Goal: Find specific fact: Find specific fact

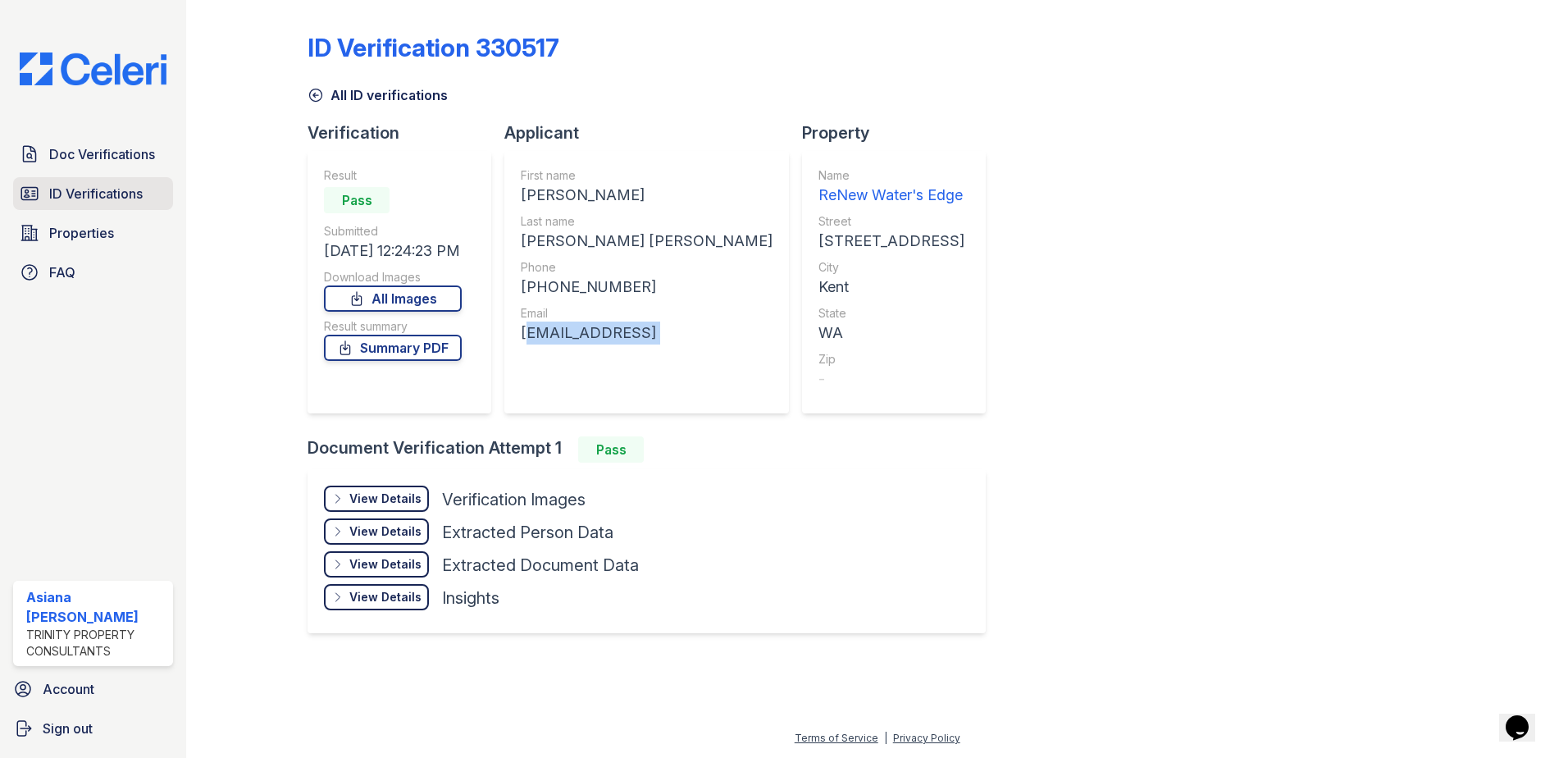
click at [67, 187] on span "ID Verifications" at bounding box center [96, 193] width 94 height 20
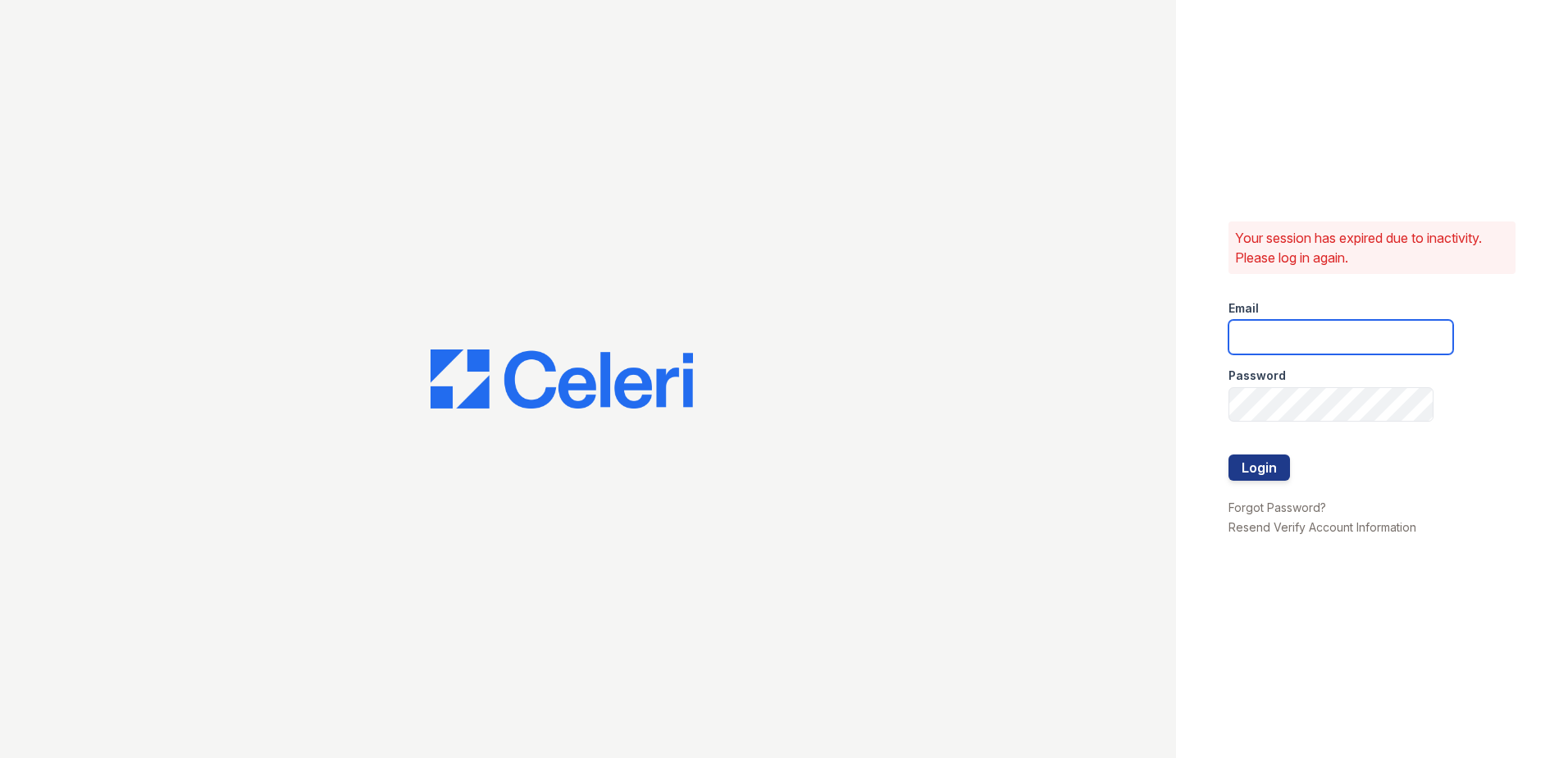
click at [1383, 345] on input "email" at bounding box center [1340, 337] width 224 height 34
type input "acastro@trinity-pm.com"
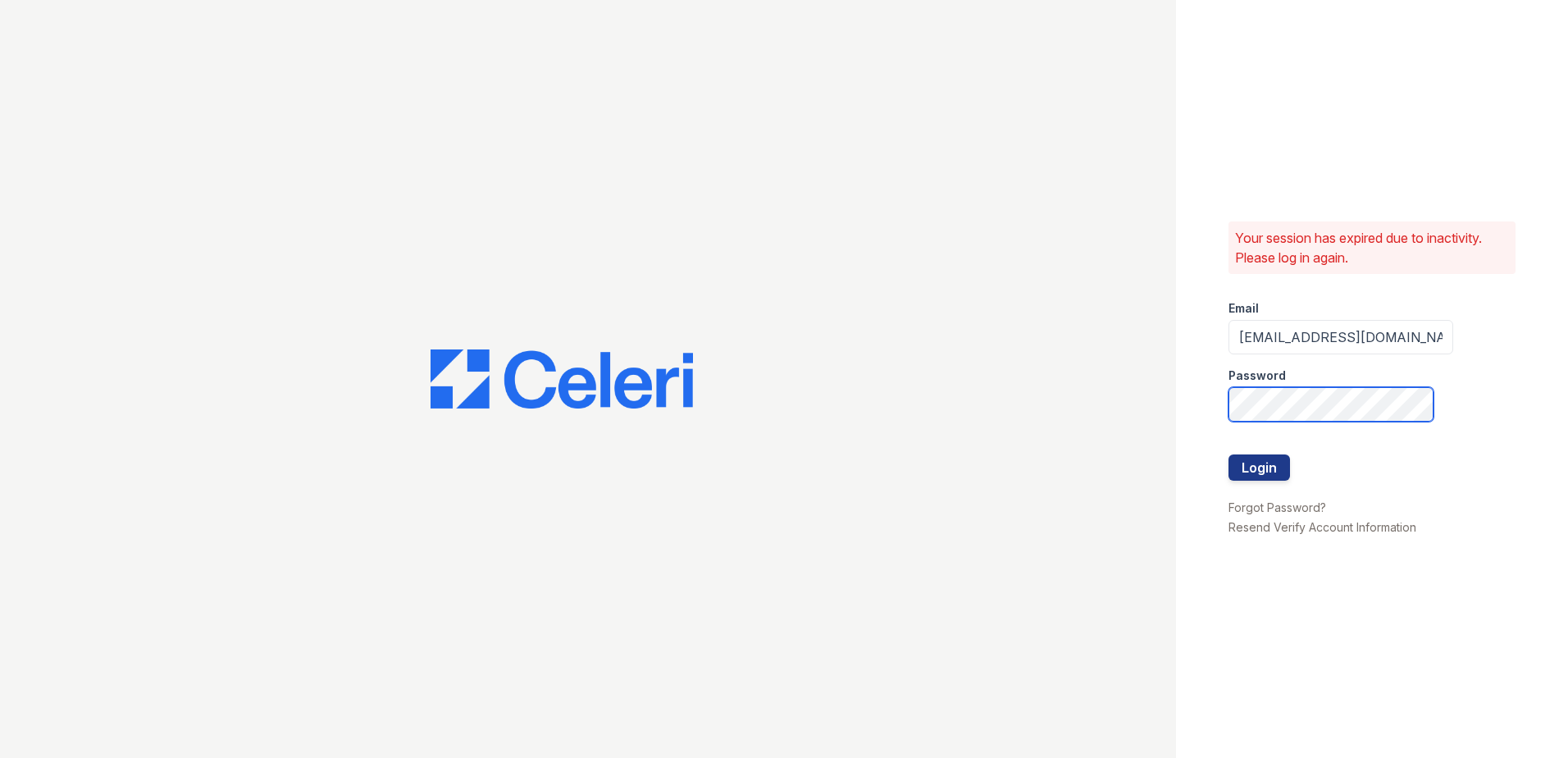
click at [1228, 454] on button "Login" at bounding box center [1259, 467] width 61 height 26
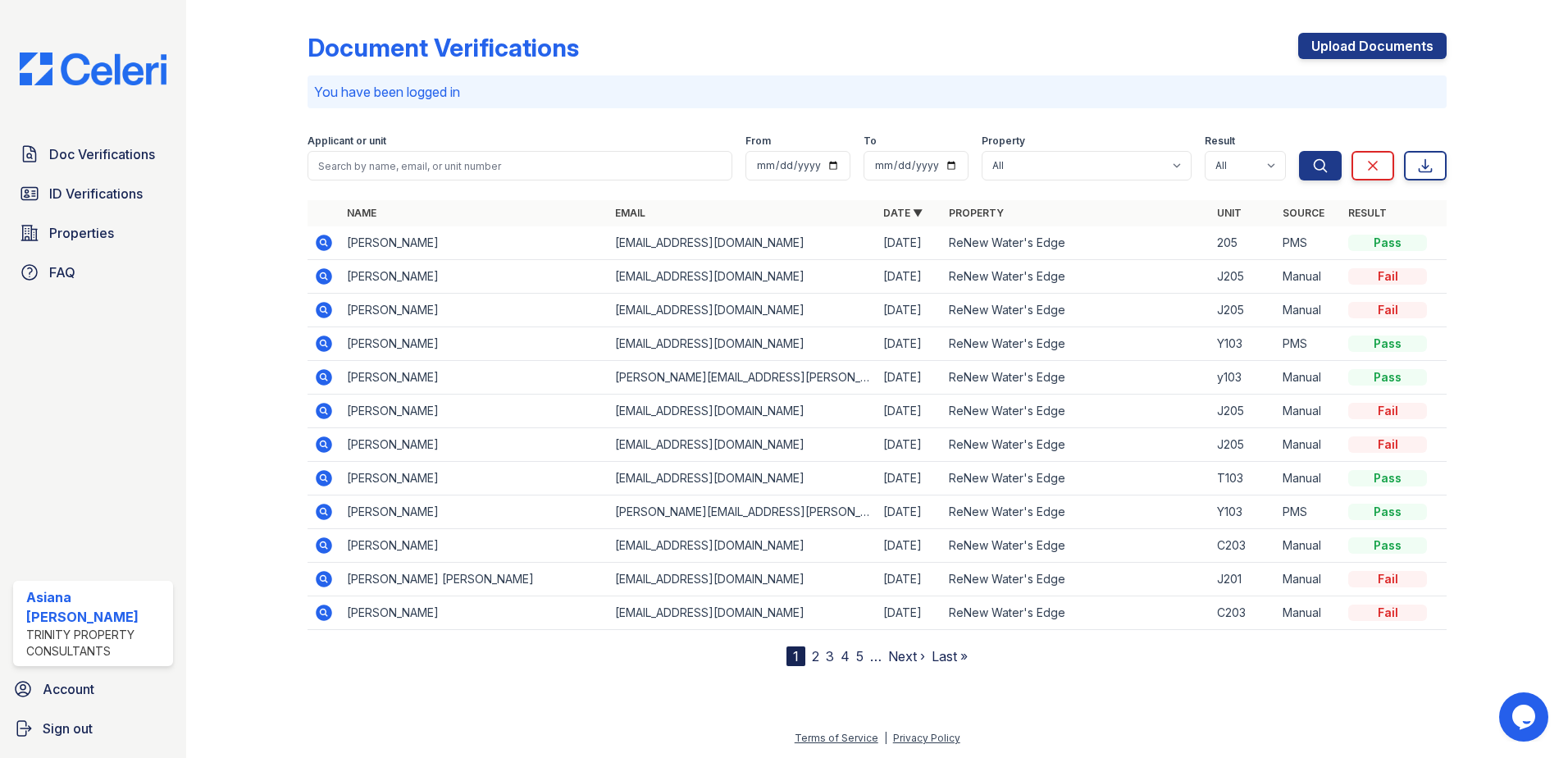
click at [131, 177] on div "Doc Verifications ID Verifications Properties FAQ" at bounding box center [93, 213] width 173 height 151
click at [114, 190] on span "ID Verifications" at bounding box center [96, 193] width 94 height 20
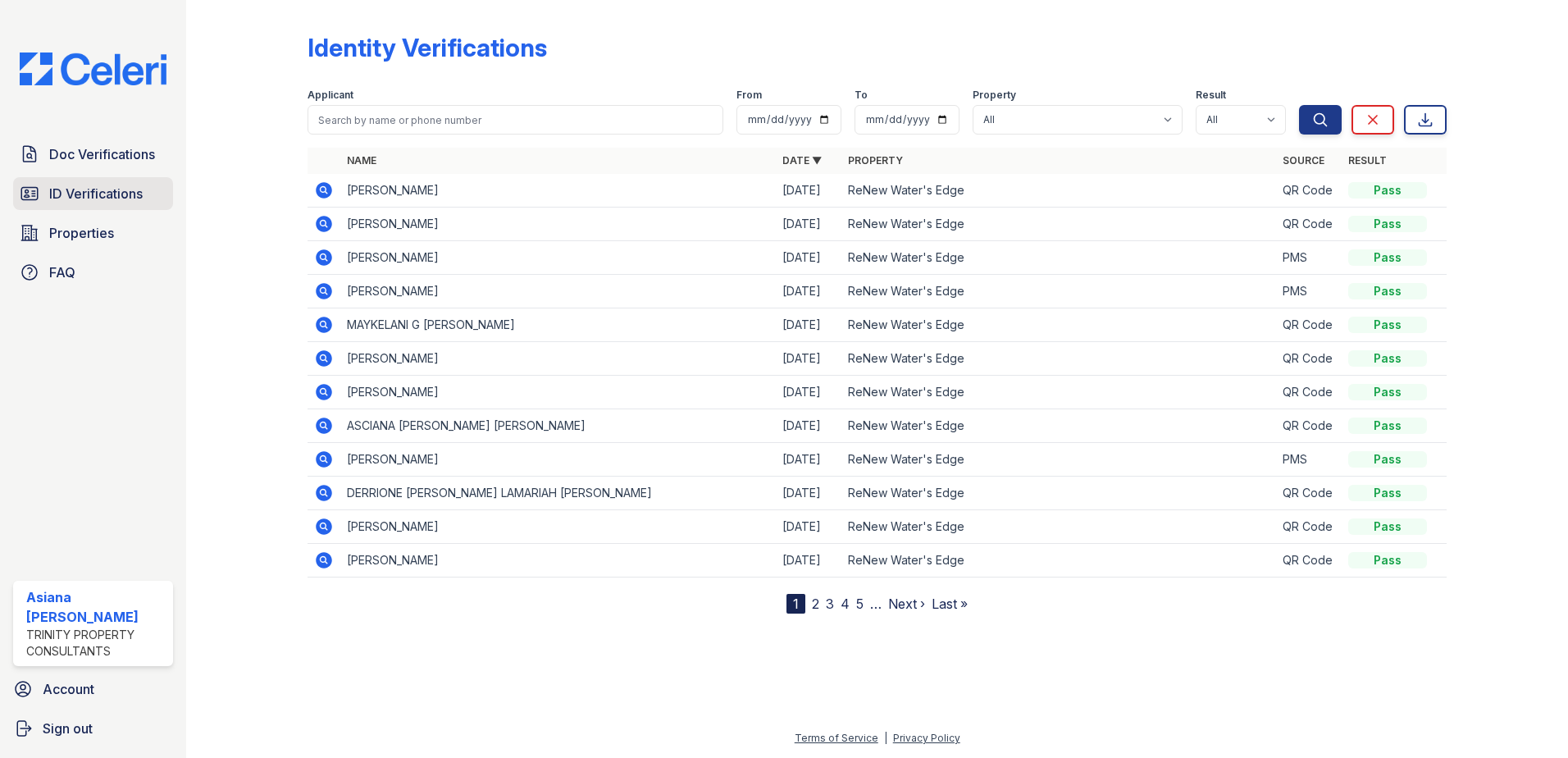
click at [85, 184] on span "ID Verifications" at bounding box center [96, 193] width 94 height 20
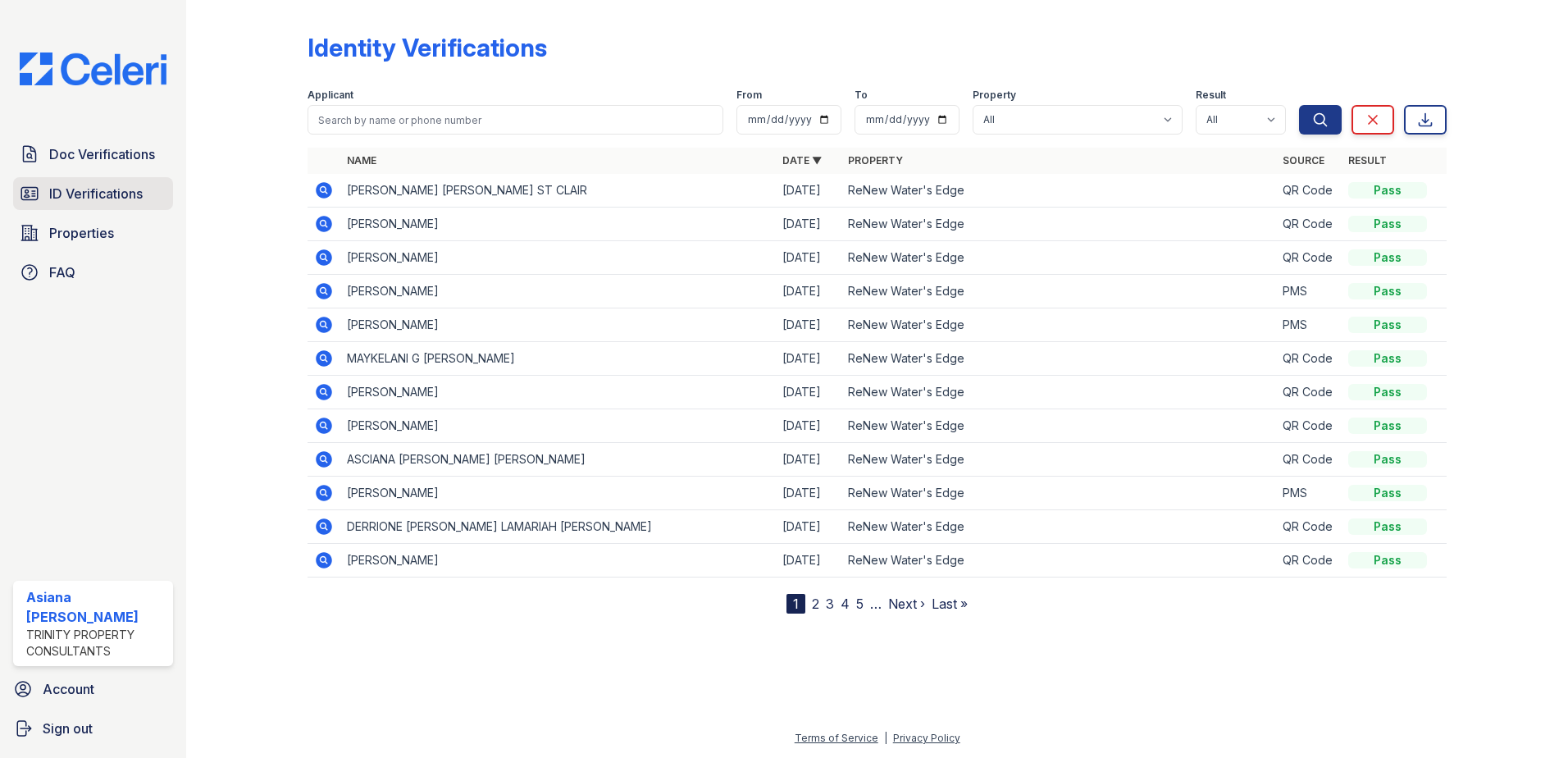
click at [95, 187] on span "ID Verifications" at bounding box center [96, 193] width 94 height 20
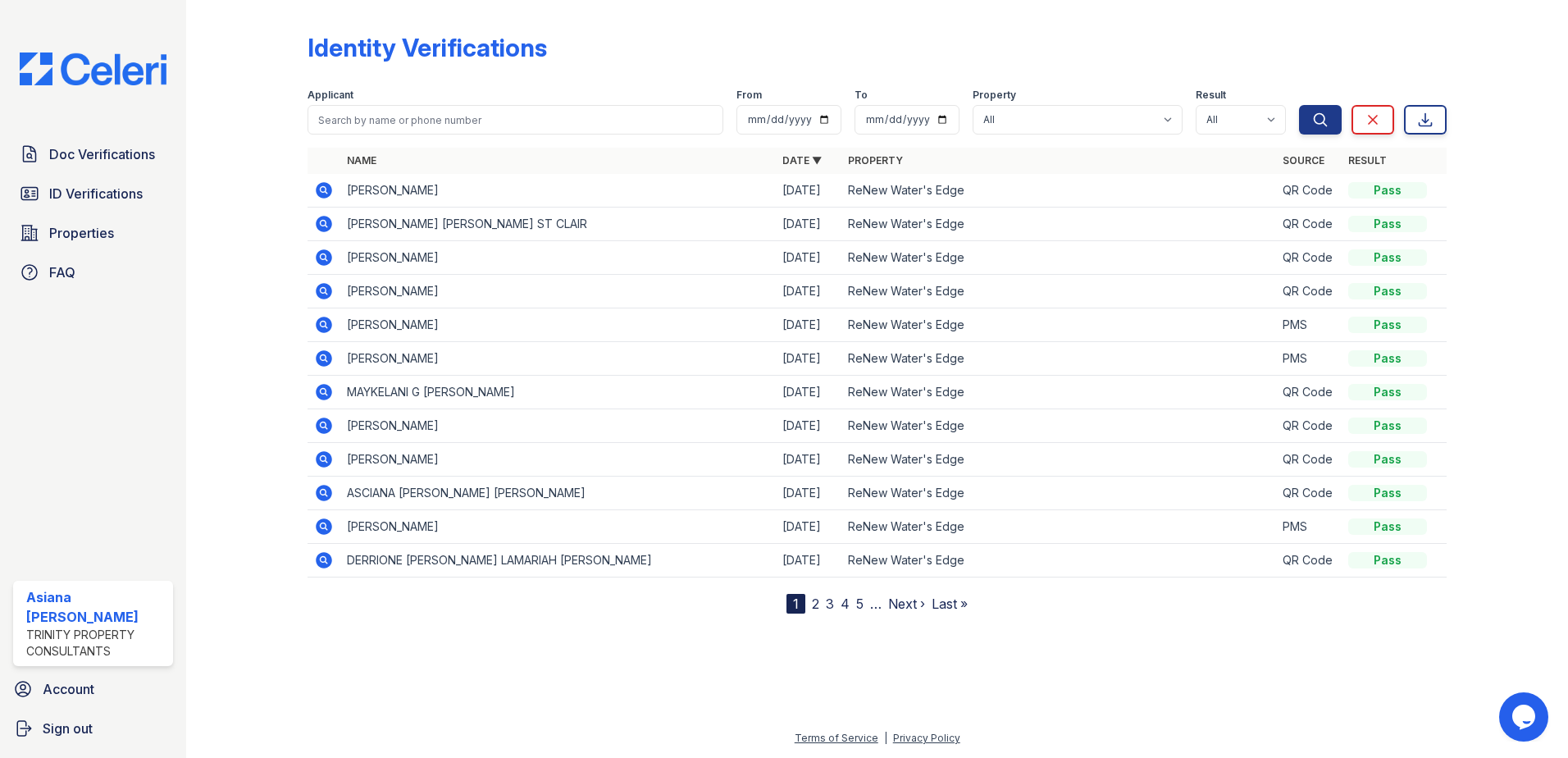
click at [477, 81] on form "Applicant From To Property All ReNew Water's Edge Result All Pass Fail Caution …" at bounding box center [877, 108] width 1139 height 66
click at [320, 252] on icon at bounding box center [324, 257] width 16 height 16
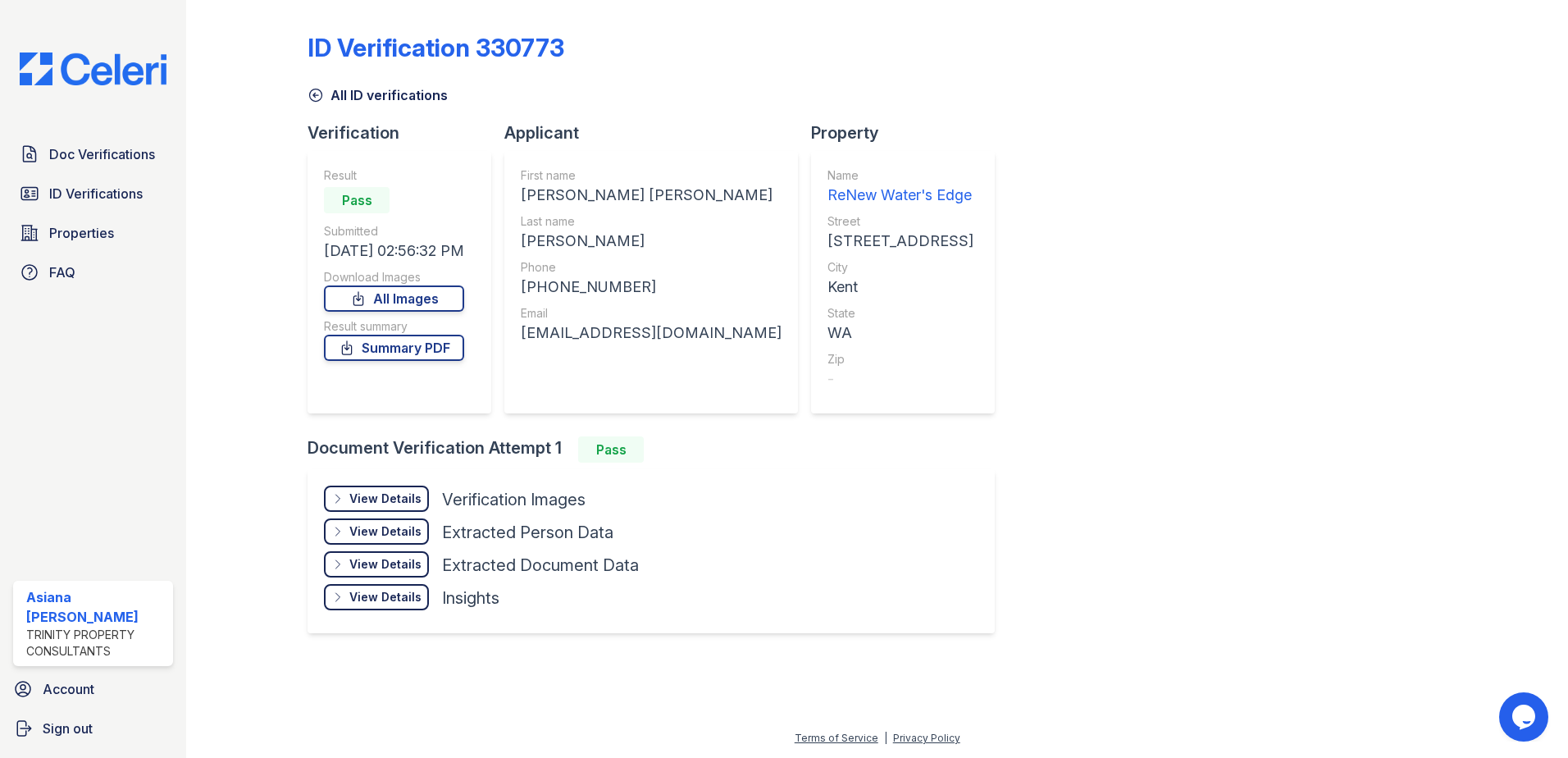
click at [555, 198] on div "[PERSON_NAME] [PERSON_NAME]" at bounding box center [650, 195] width 261 height 23
copy div "[PERSON_NAME]"
click at [565, 195] on div "[PERSON_NAME] [PERSON_NAME]" at bounding box center [650, 195] width 261 height 23
drag, startPoint x: 528, startPoint y: 195, endPoint x: 602, endPoint y: 189, distance: 74.2
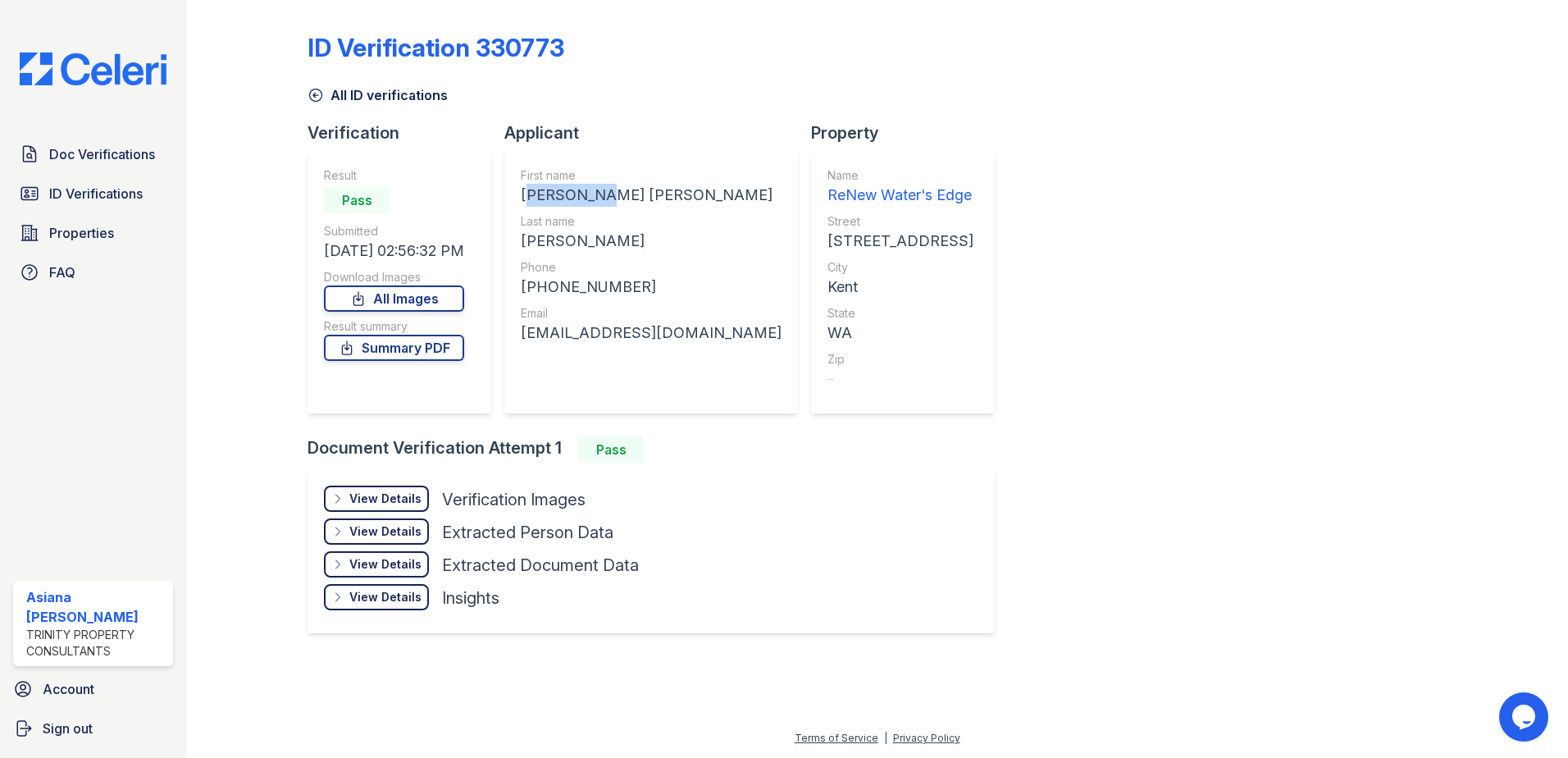
click at [602, 189] on div "[PERSON_NAME] [PERSON_NAME]" at bounding box center [650, 195] width 261 height 23
drag, startPoint x: 602, startPoint y: 189, endPoint x: 589, endPoint y: 195, distance: 14.3
copy div "[PERSON_NAME] [PERSON_NAME]"
click at [555, 239] on div "[PERSON_NAME]" at bounding box center [650, 241] width 261 height 23
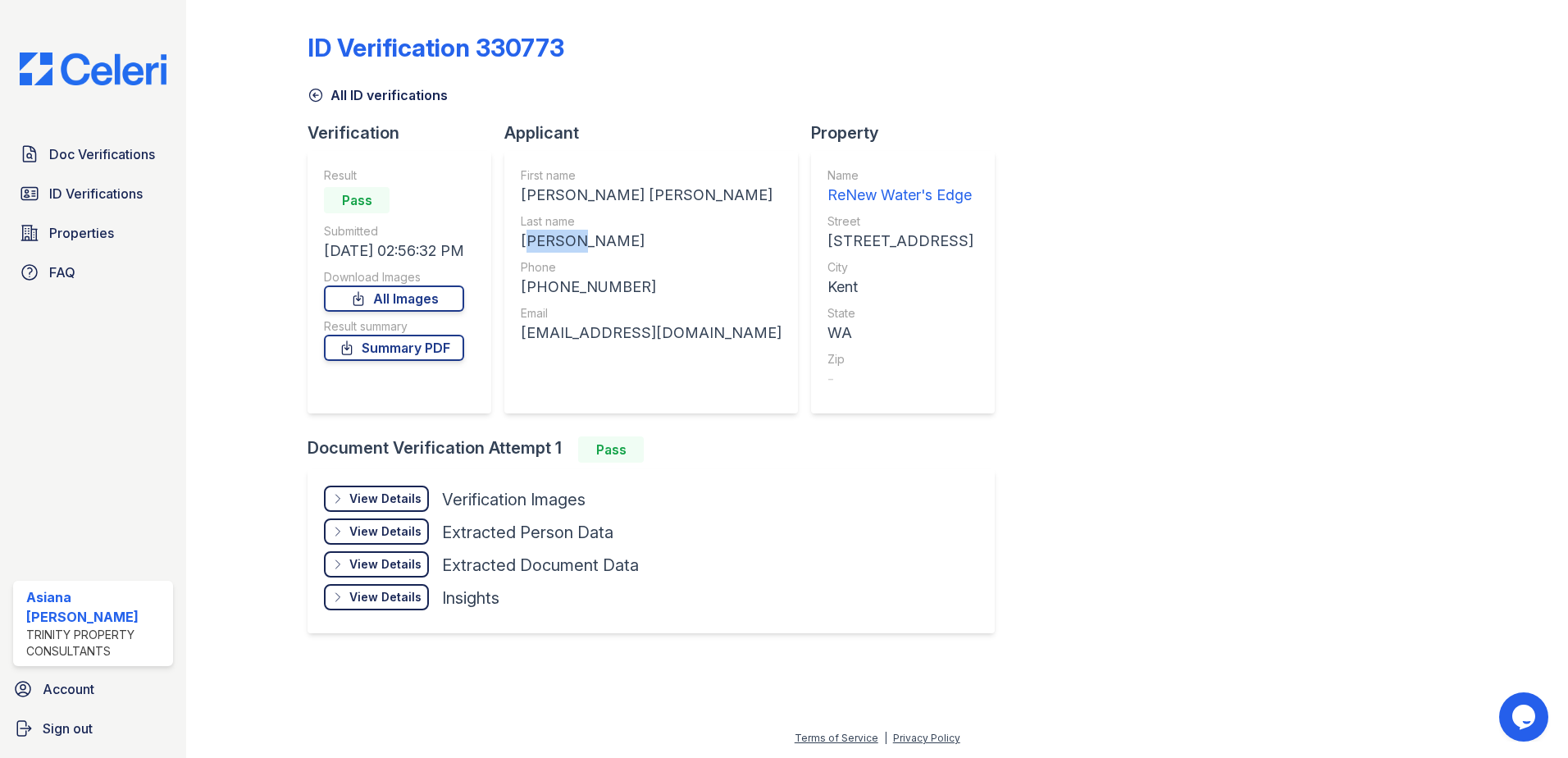
copy div "[PERSON_NAME]"
click at [601, 285] on div "[PHONE_NUMBER]" at bounding box center [650, 287] width 261 height 23
copy div "12532628061"
click at [609, 336] on div "[EMAIL_ADDRESS][DOMAIN_NAME]" at bounding box center [650, 333] width 261 height 23
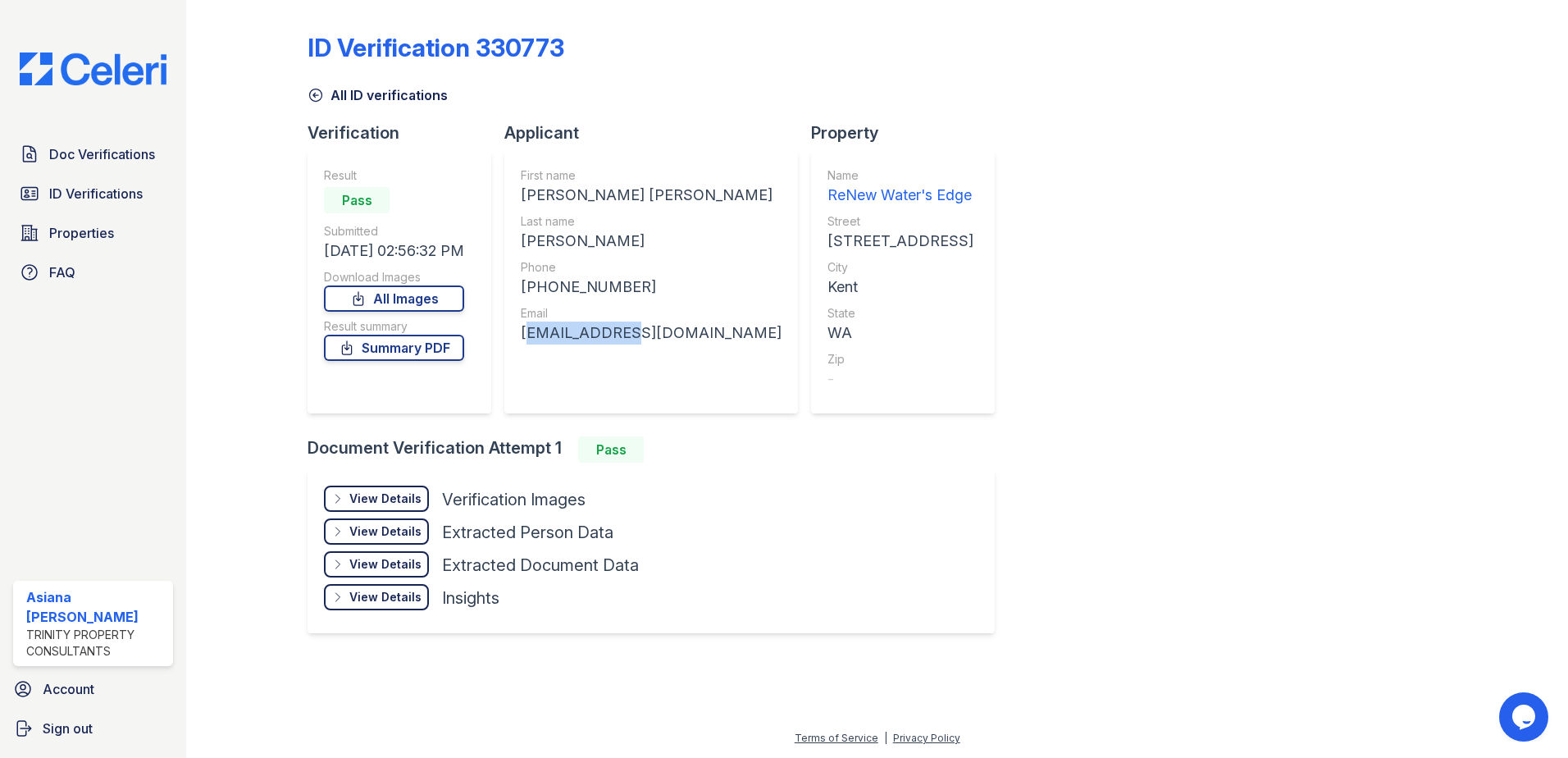
click at [609, 336] on div "[EMAIL_ADDRESS][DOMAIN_NAME]" at bounding box center [650, 333] width 261 height 23
copy div "[EMAIL_ADDRESS][DOMAIN_NAME]"
